Goal: Task Accomplishment & Management: Manage account settings

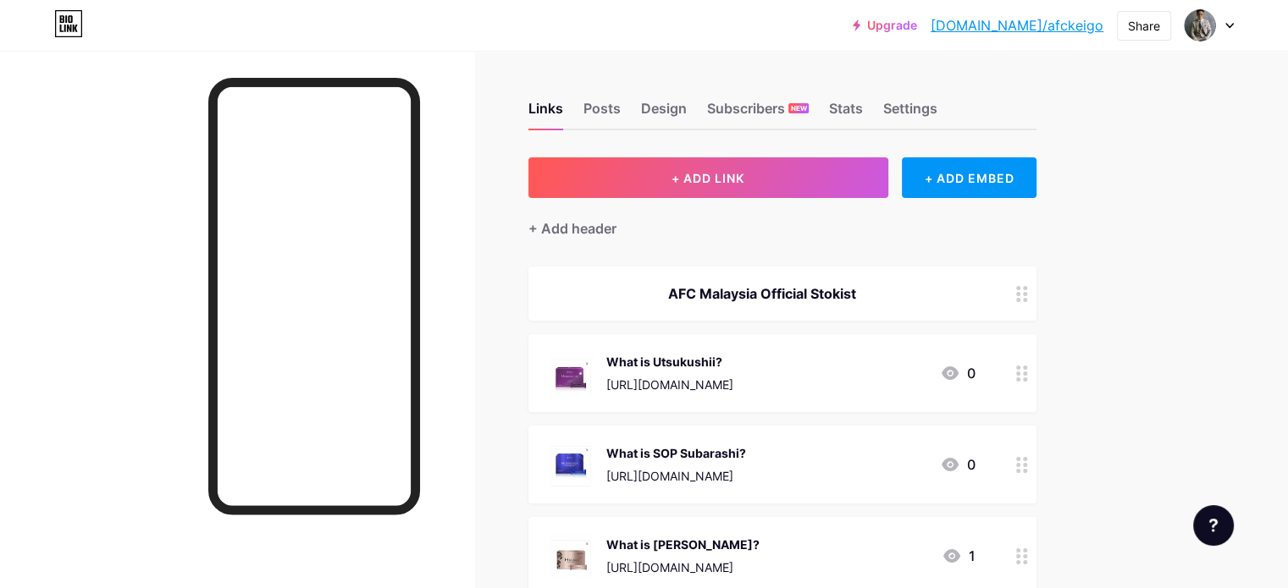
click at [1050, 27] on link "[DOMAIN_NAME]/afckeigo" at bounding box center [1016, 25] width 173 height 20
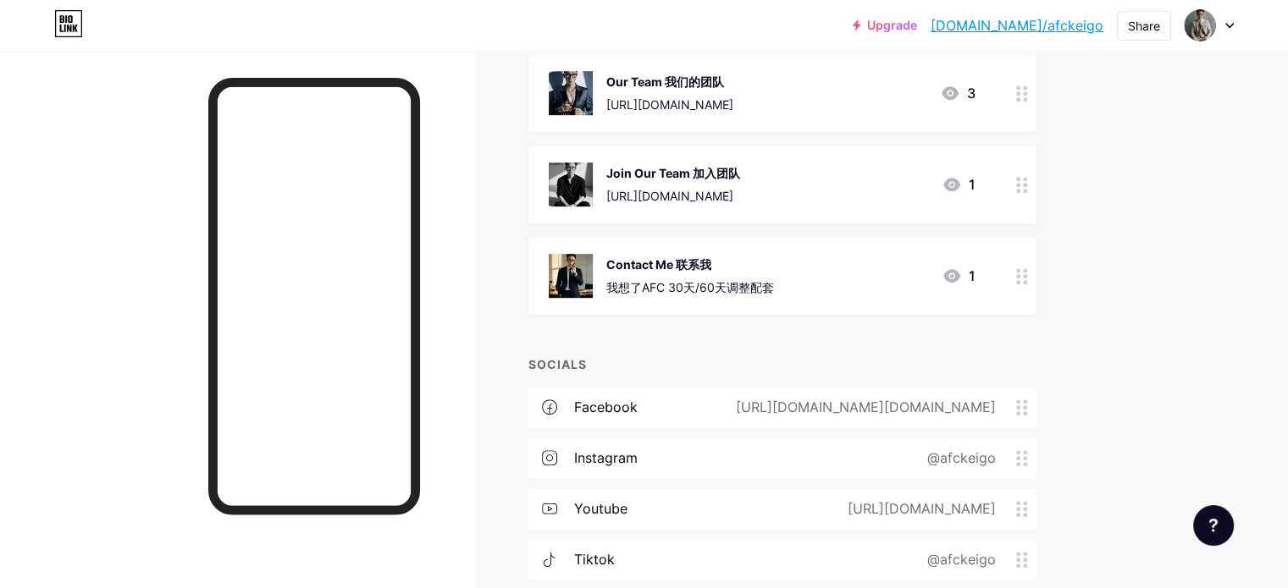
scroll to position [1016, 0]
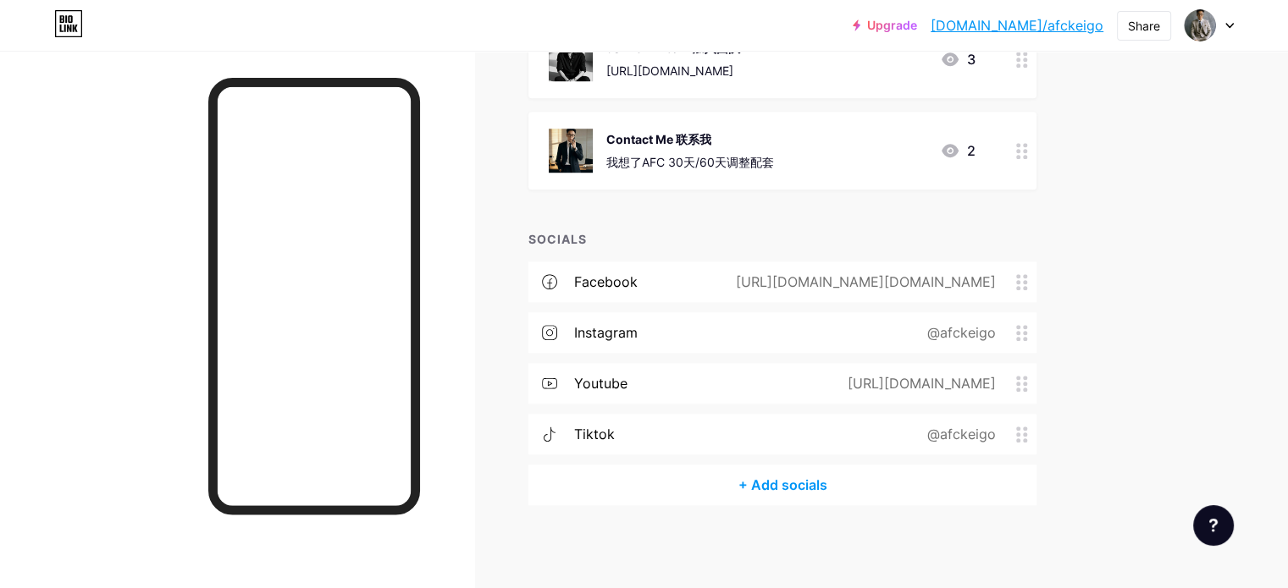
scroll to position [1052, 0]
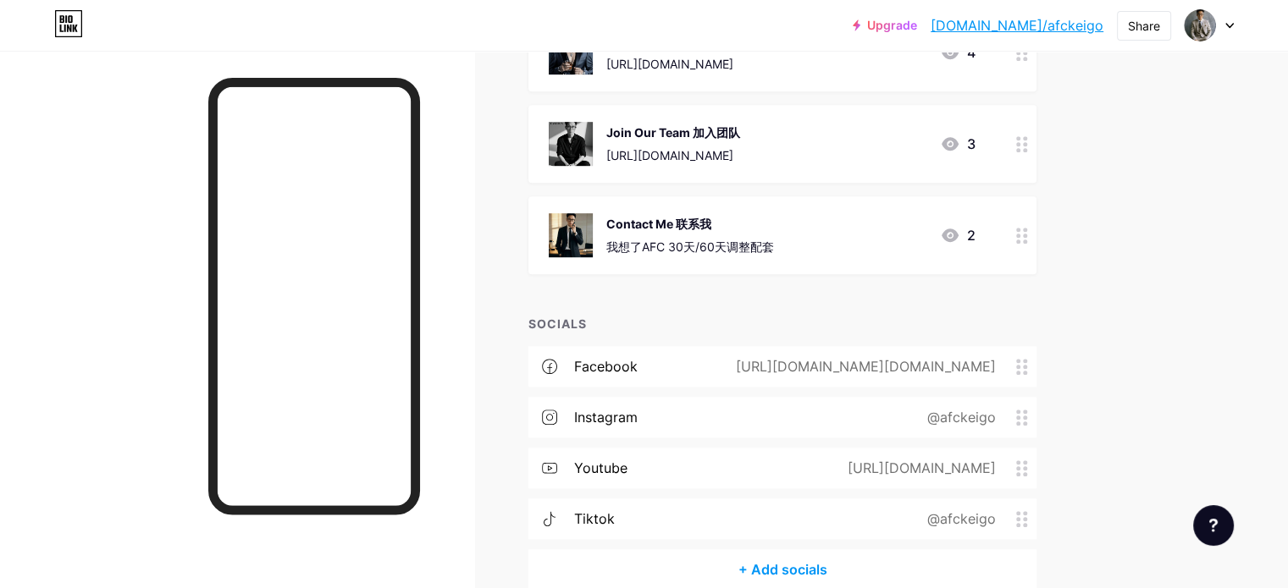
click at [1036, 230] on div at bounding box center [1021, 235] width 29 height 78
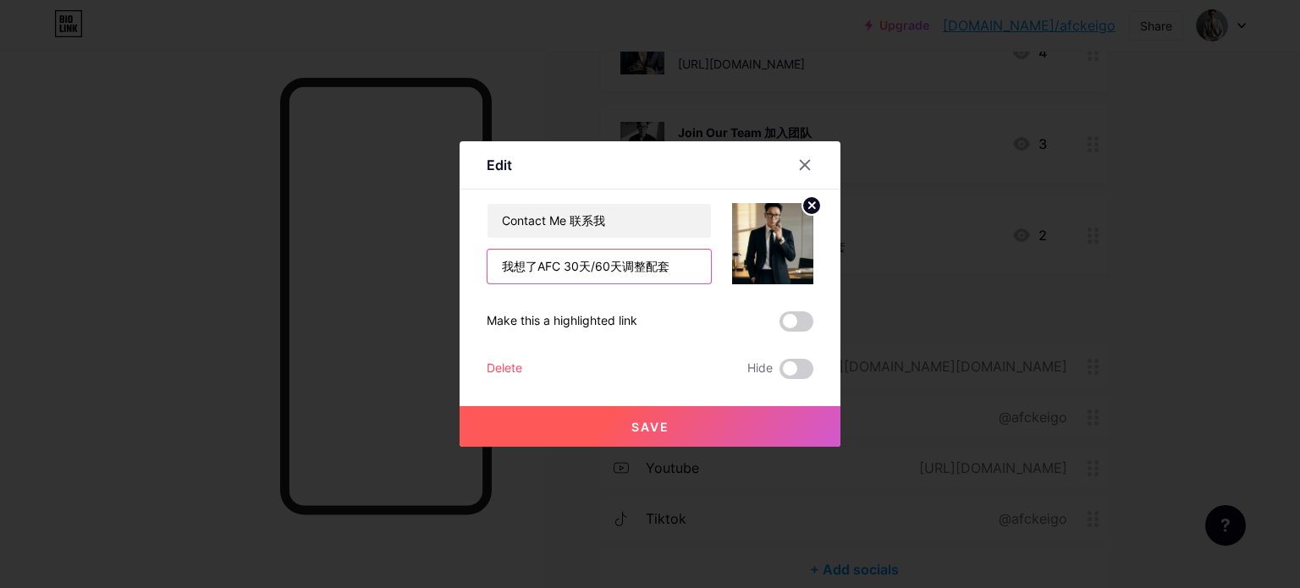
drag, startPoint x: 691, startPoint y: 268, endPoint x: 428, endPoint y: 259, distance: 262.6
click at [432, 272] on div "Edit Content YouTube Play YouTube video without leaving your page. ADD Vimeo Pl…" at bounding box center [650, 294] width 1300 height 588
drag, startPoint x: 554, startPoint y: 262, endPoint x: 538, endPoint y: 244, distance: 24.5
click at [535, 246] on div "Contact Me 联系我" at bounding box center [599, 243] width 225 height 81
drag, startPoint x: 620, startPoint y: 226, endPoint x: 480, endPoint y: 223, distance: 139.7
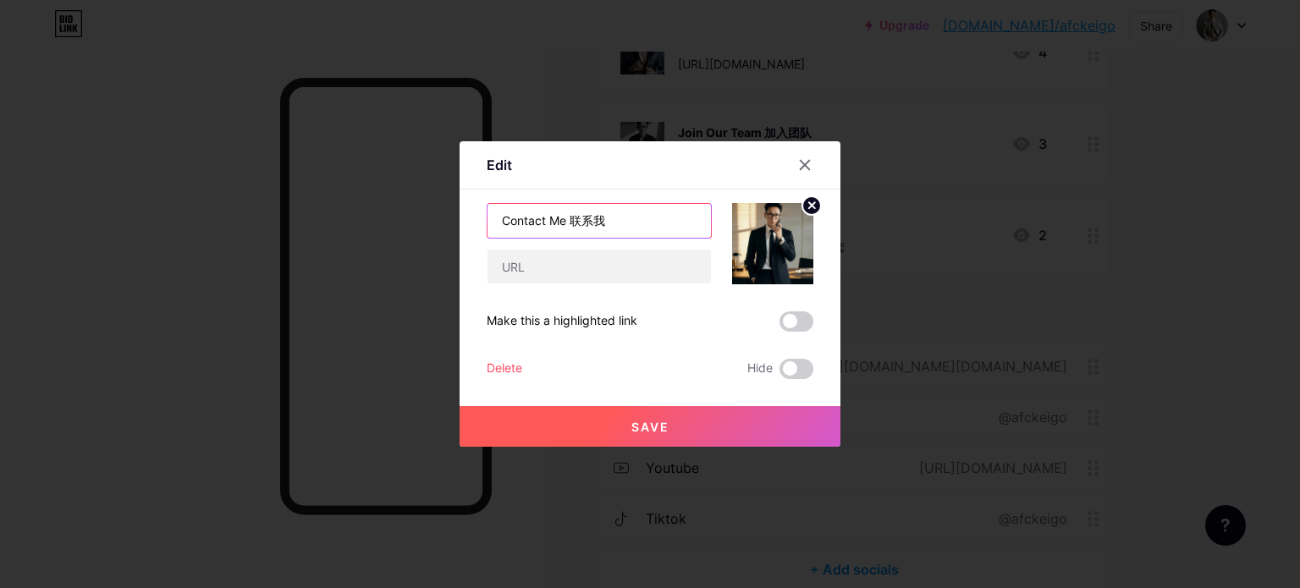
click at [487, 223] on div "Contact Me 联系我" at bounding box center [599, 221] width 225 height 36
click at [444, 188] on div at bounding box center [650, 294] width 1300 height 588
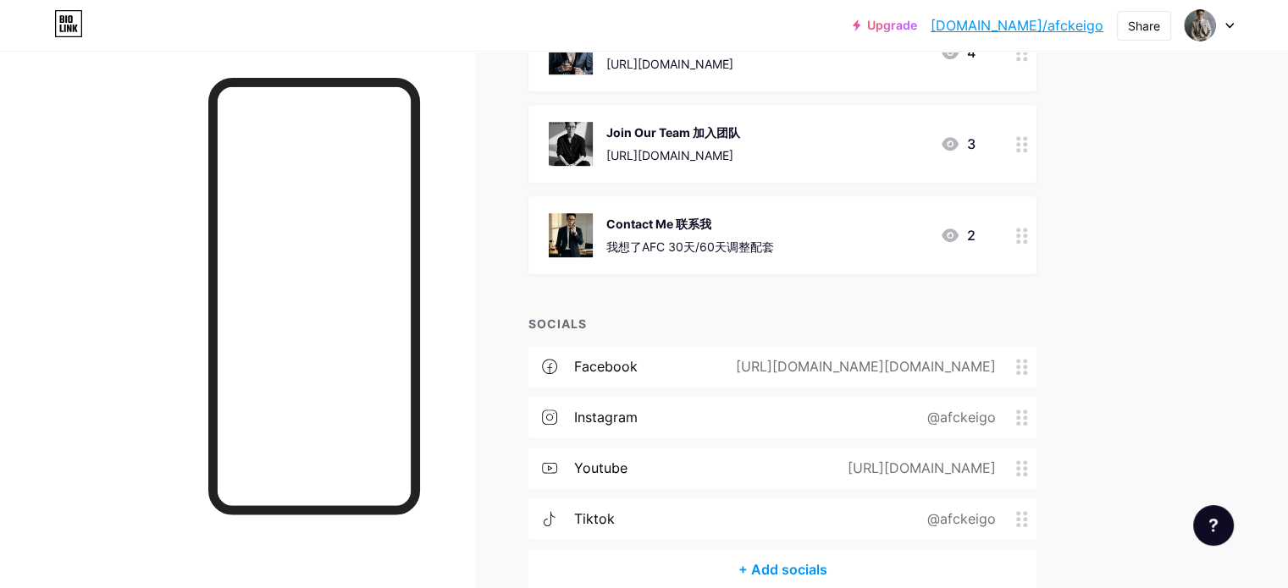
click at [1036, 233] on div at bounding box center [1021, 235] width 29 height 78
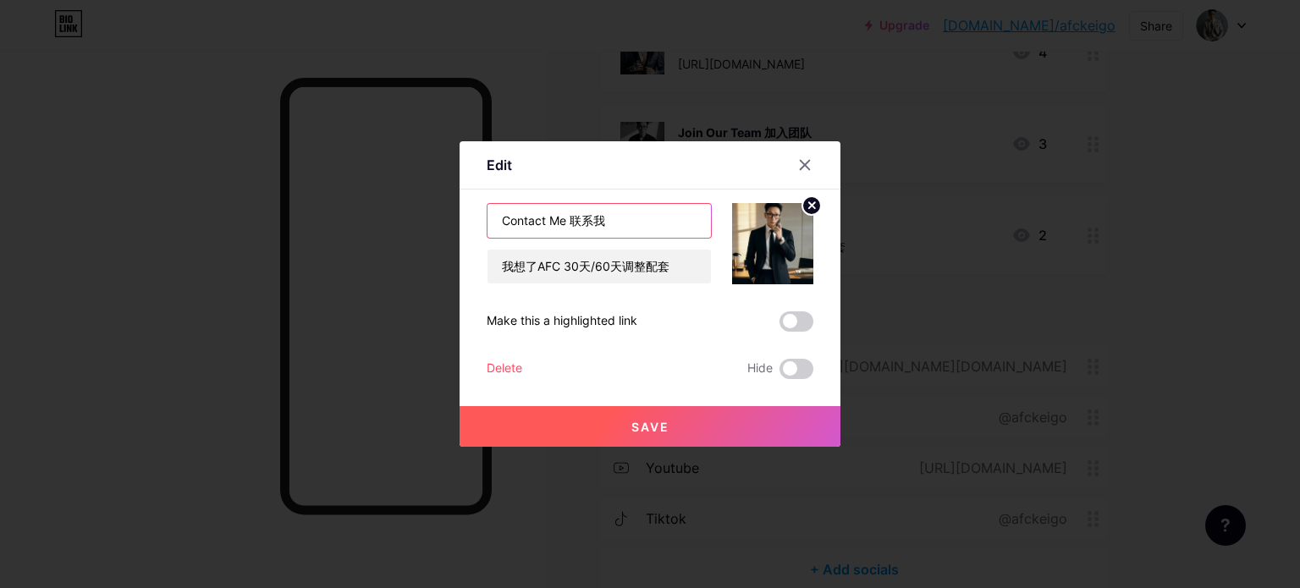
drag, startPoint x: 628, startPoint y: 223, endPoint x: 495, endPoint y: 223, distance: 132.9
click at [496, 223] on input "Contact Me 联系我" at bounding box center [599, 221] width 223 height 34
click at [519, 221] on input "text" at bounding box center [599, 221] width 223 height 34
paste input "我想了解AFC 30天/60天调整配套"
type input "我想了解AFC 30天/60天调整配套"
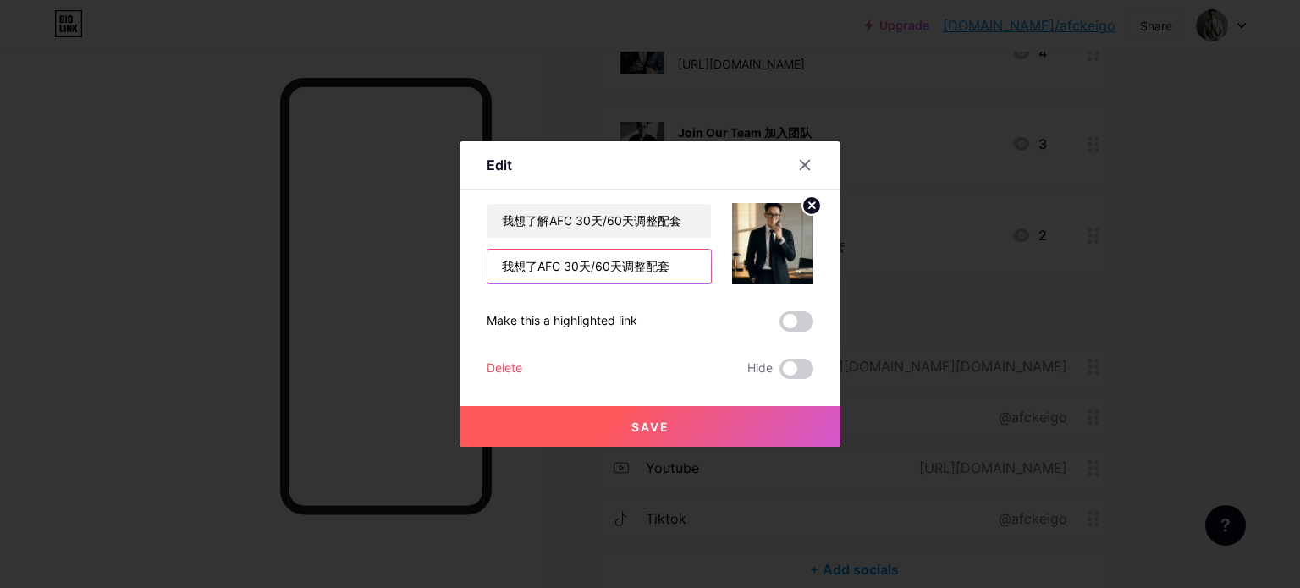
drag, startPoint x: 666, startPoint y: 267, endPoint x: 380, endPoint y: 271, distance: 286.2
click at [383, 270] on div "Edit Content YouTube Play YouTube video without leaving your page. ADD Vimeo Pl…" at bounding box center [650, 294] width 1300 height 588
click at [515, 261] on input "text" at bounding box center [599, 267] width 223 height 34
drag, startPoint x: 515, startPoint y: 261, endPoint x: 506, endPoint y: 271, distance: 13.2
click at [506, 271] on input "text" at bounding box center [599, 267] width 223 height 34
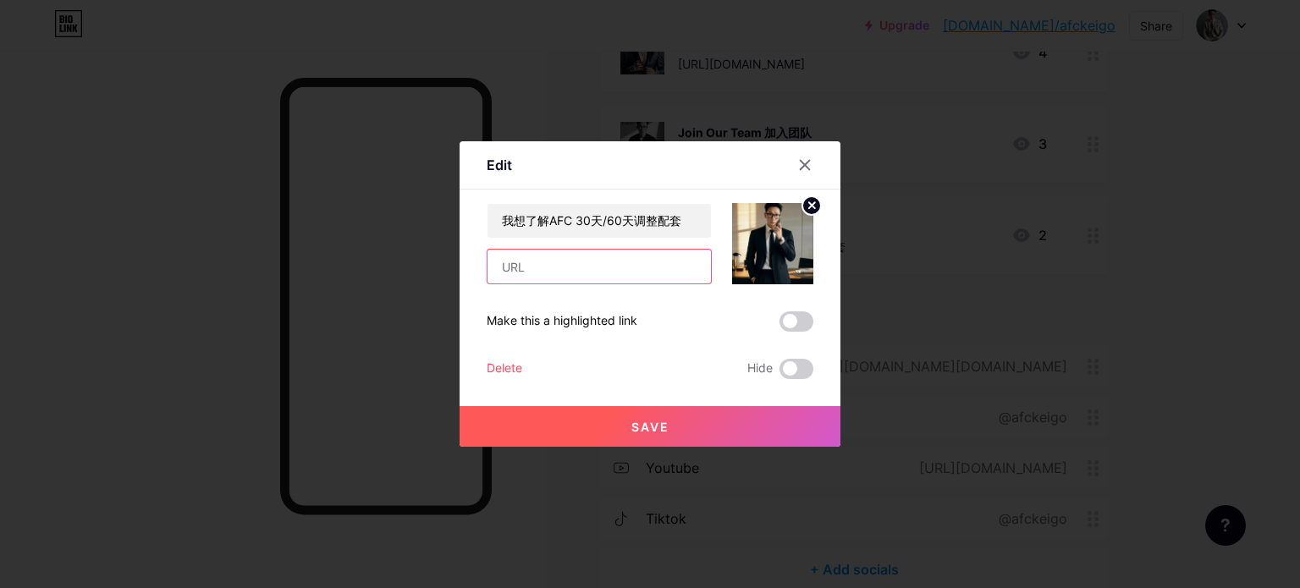
paste input "https://wa.link/xu4ou5"
type input "https://wa.link/xu4ou5"
click at [654, 432] on span "Save" at bounding box center [650, 427] width 38 height 14
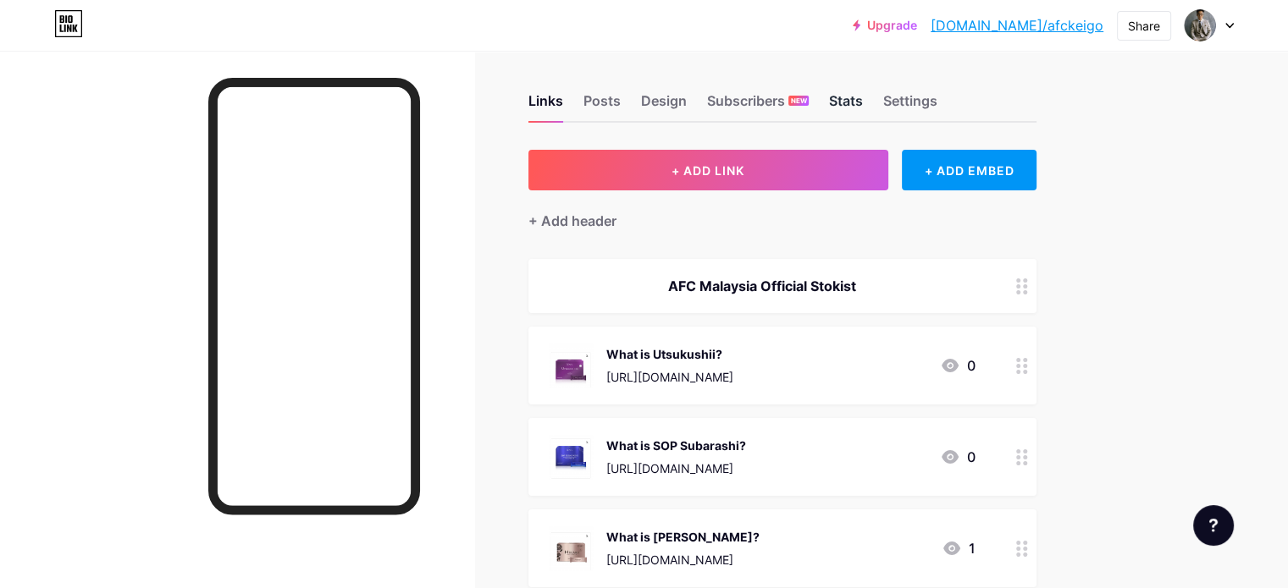
scroll to position [0, 0]
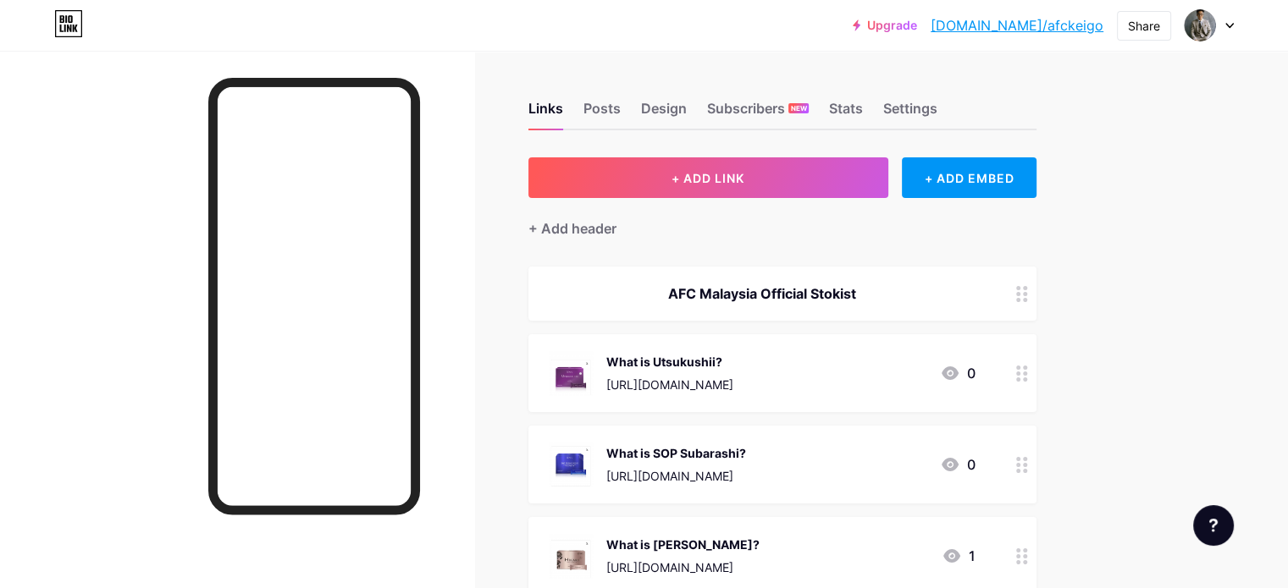
click at [1043, 19] on link "[DOMAIN_NAME]/afckeigo" at bounding box center [1016, 25] width 173 height 20
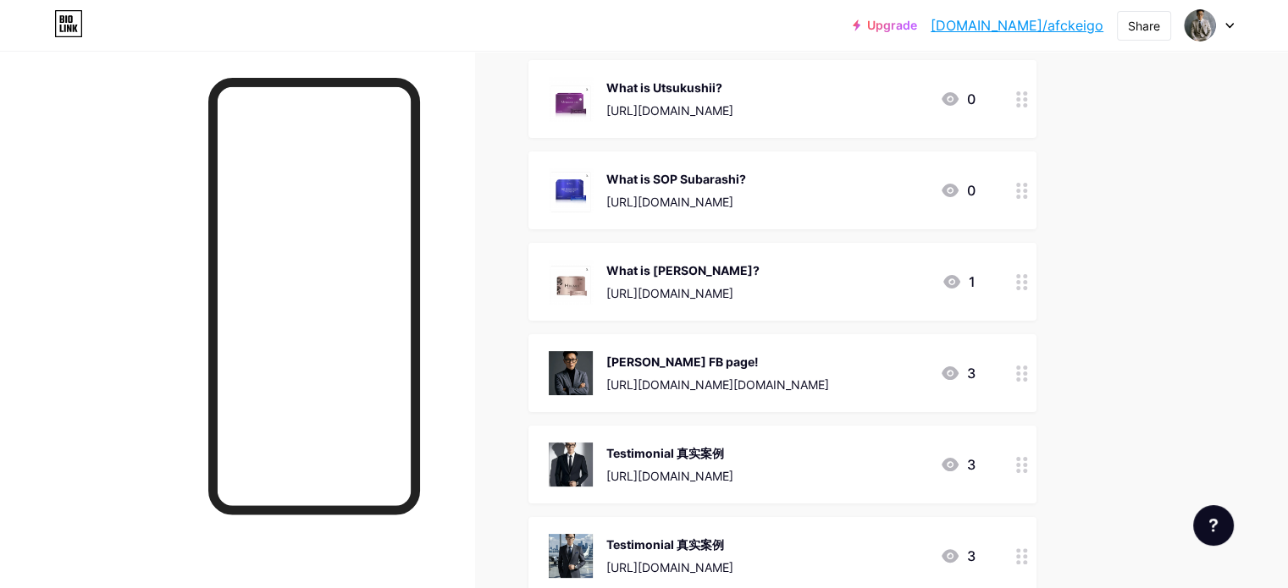
scroll to position [423, 0]
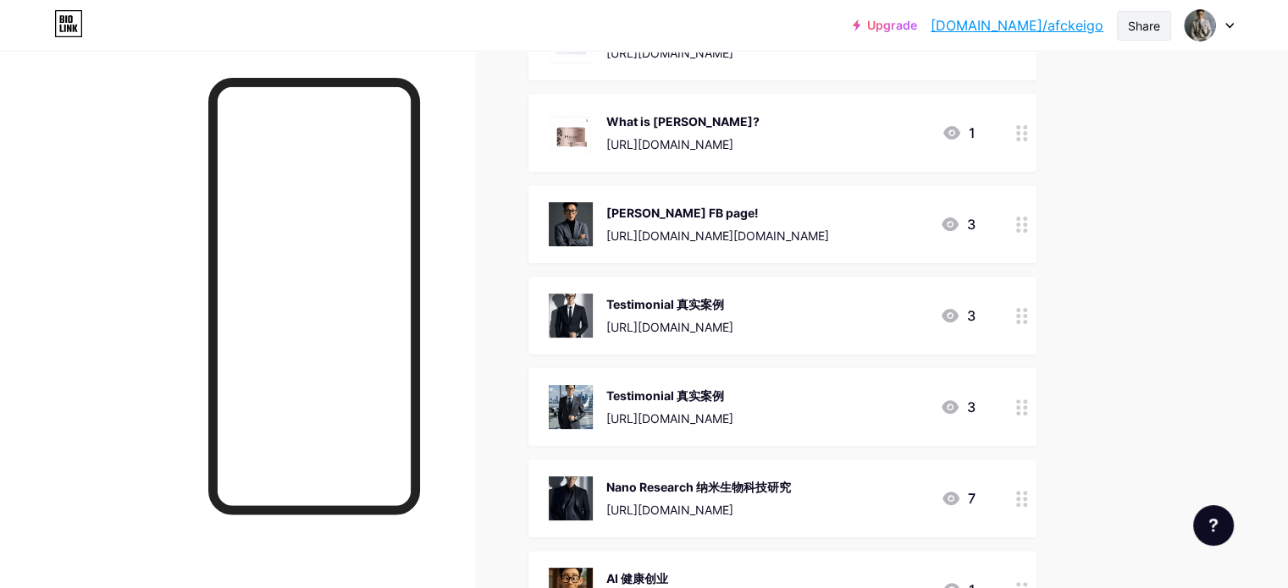
click at [1132, 17] on div "Share" at bounding box center [1144, 26] width 32 height 18
click at [1056, 29] on link "[DOMAIN_NAME]/afckeigo" at bounding box center [1016, 25] width 173 height 20
drag, startPoint x: 803, startPoint y: 402, endPoint x: 835, endPoint y: 368, distance: 46.1
click at [835, 368] on div "Testimonial 真实案例 https://web.facebook.com/share/p/1BH3yCk6n1/ 3" at bounding box center [782, 407] width 508 height 78
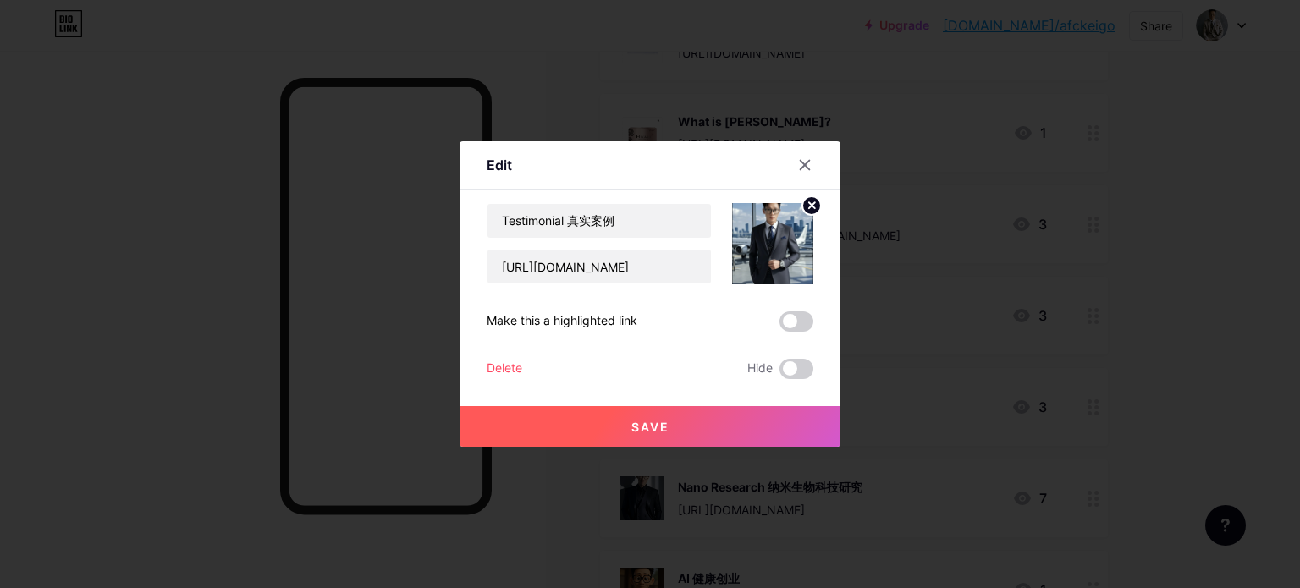
drag, startPoint x: 1118, startPoint y: 399, endPoint x: 1058, endPoint y: 378, distance: 63.4
click at [1116, 399] on div at bounding box center [650, 294] width 1300 height 588
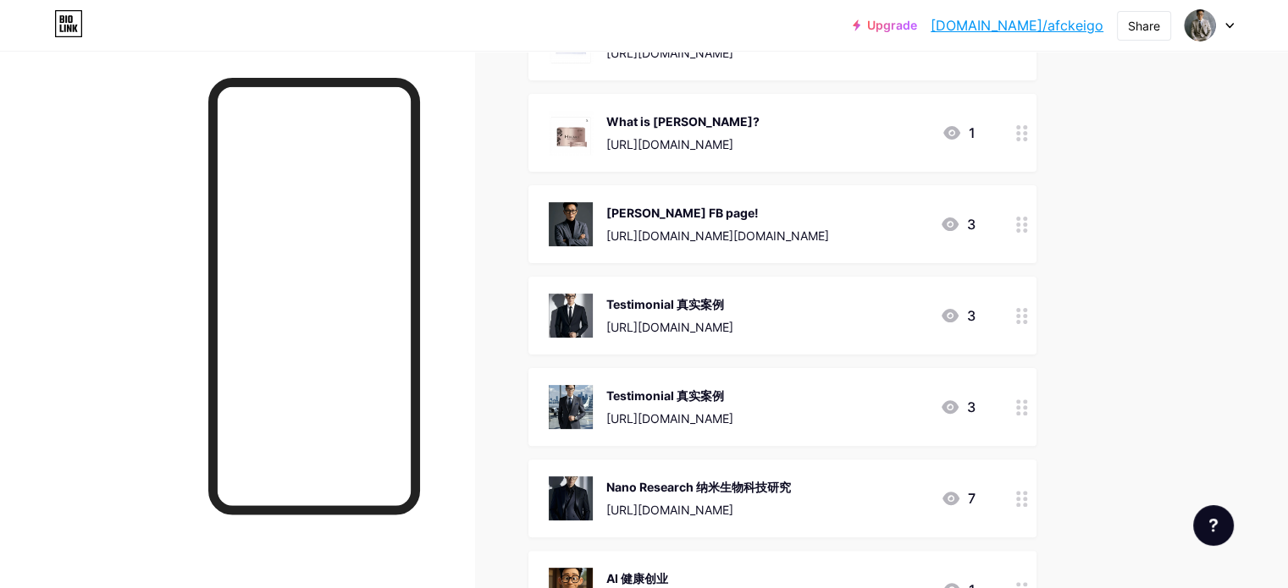
drag, startPoint x: 1067, startPoint y: 407, endPoint x: 1062, endPoint y: 310, distance: 97.5
click at [1036, 303] on span "AFC Malaysia Official Stokist What is Utsukushii? https://afcvcare.com/product/…" at bounding box center [782, 373] width 508 height 1060
drag, startPoint x: 1077, startPoint y: 304, endPoint x: 927, endPoint y: 314, distance: 150.2
click at [1036, 389] on span "AFC Malaysia Official Stokist What is Utsukushii? https://afcvcare.com/product/…" at bounding box center [782, 373] width 508 height 1060
drag, startPoint x: 914, startPoint y: 297, endPoint x: 802, endPoint y: 328, distance: 116.6
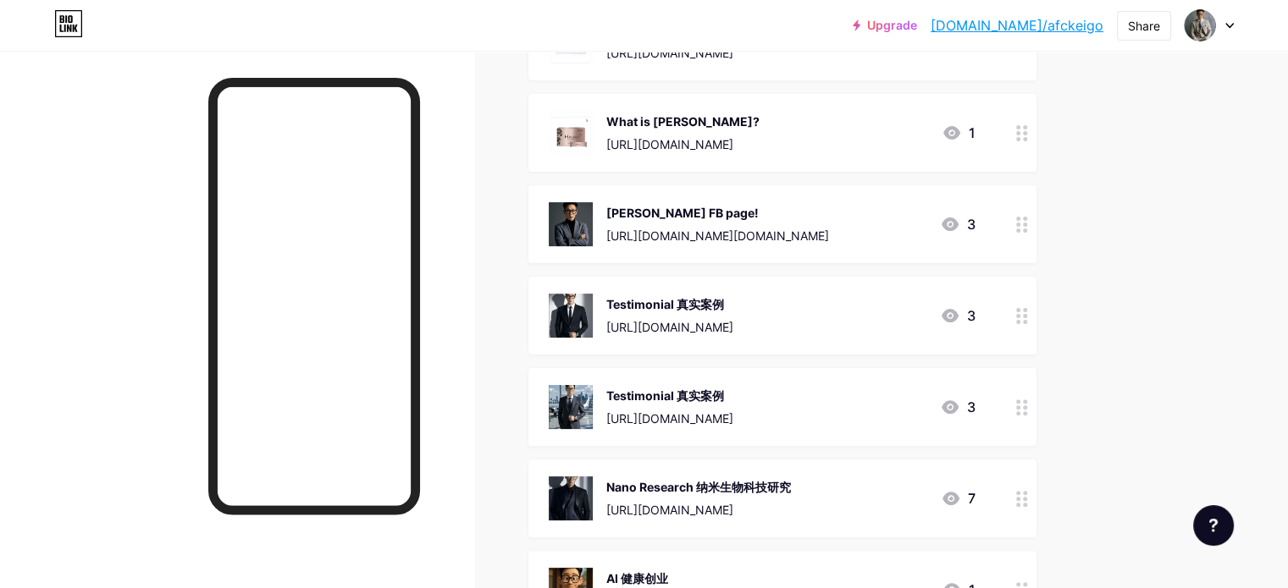
click at [931, 429] on span "AFC Malaysia Official Stokist What is Utsukushii? https://afcvcare.com/product/…" at bounding box center [782, 373] width 508 height 1060
click at [1036, 369] on div "Testimonial 真实案例 https://web.facebook.com/share/p/1BH3yCk6n1/ 3" at bounding box center [782, 407] width 508 height 78
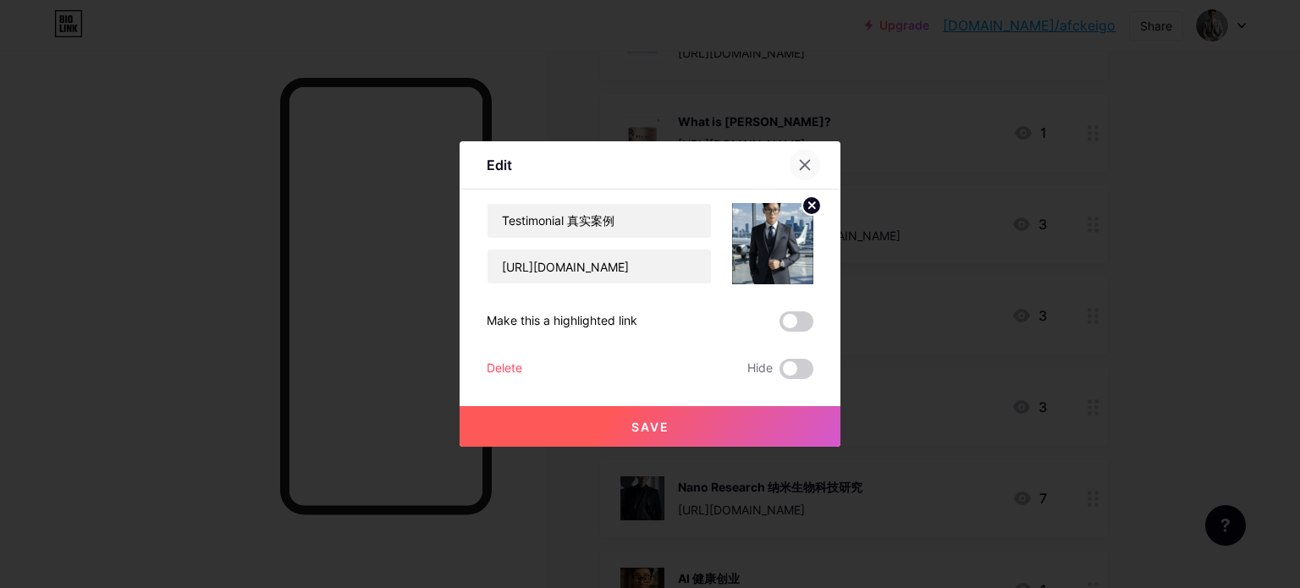
click at [790, 162] on div at bounding box center [805, 165] width 30 height 30
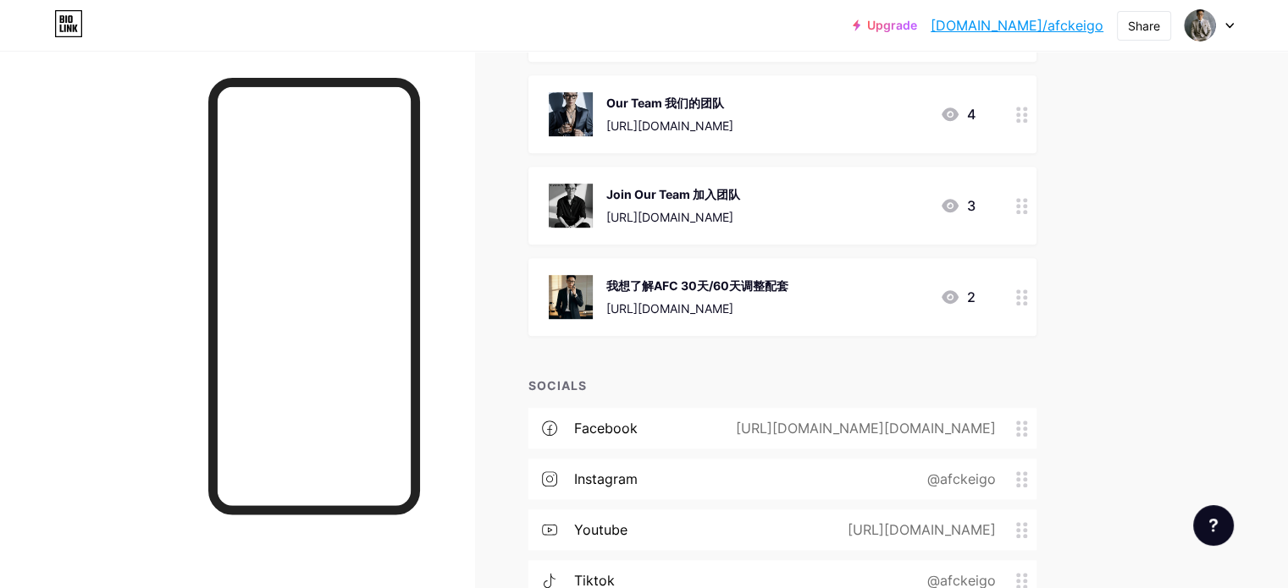
scroll to position [1016, 0]
